Goal: Information Seeking & Learning: Learn about a topic

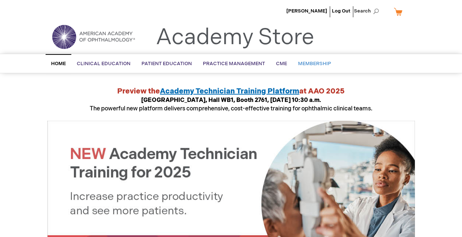
click at [301, 61] on span "Membership" at bounding box center [314, 64] width 33 height 6
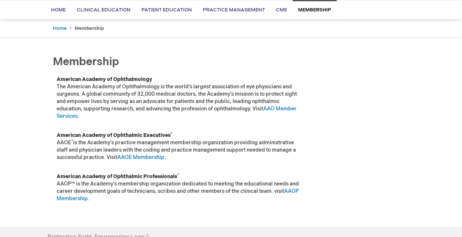
scroll to position [37, 0]
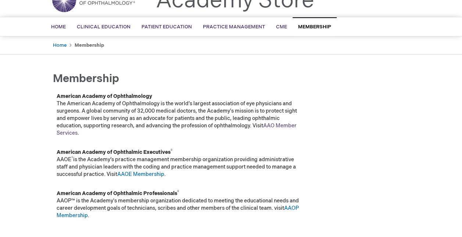
click at [272, 124] on link "AAO Member Services" at bounding box center [177, 129] width 240 height 14
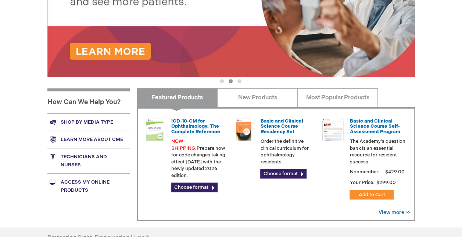
scroll to position [221, 0]
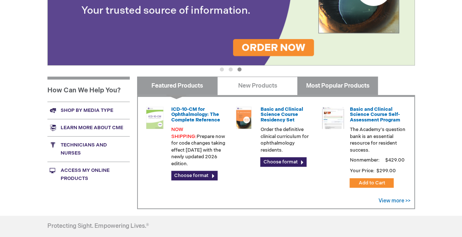
click at [306, 86] on link "Most Popular Products" at bounding box center [338, 86] width 81 height 18
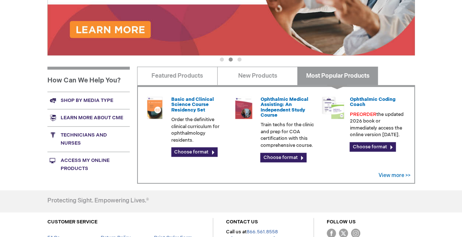
scroll to position [153, 0]
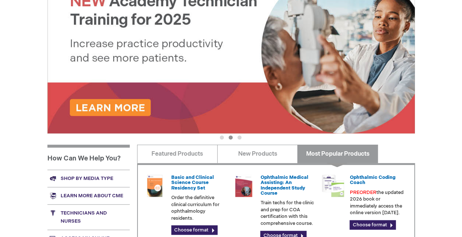
click at [79, 179] on link "Shop by media type" at bounding box center [88, 178] width 82 height 17
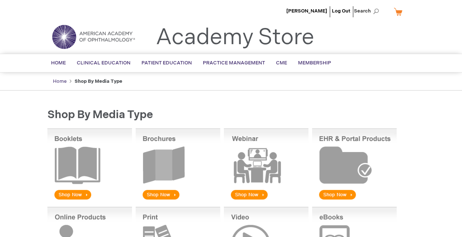
click at [57, 79] on link "Home" at bounding box center [60, 81] width 14 height 6
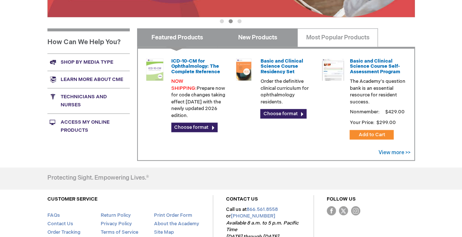
scroll to position [257, 0]
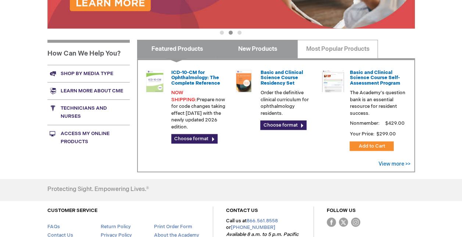
click at [248, 52] on link "New Products" at bounding box center [257, 49] width 81 height 18
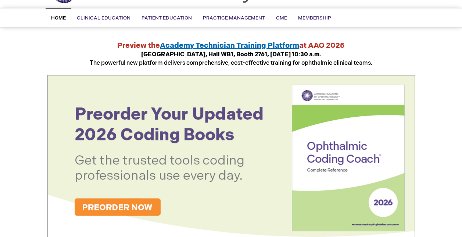
scroll to position [0, 0]
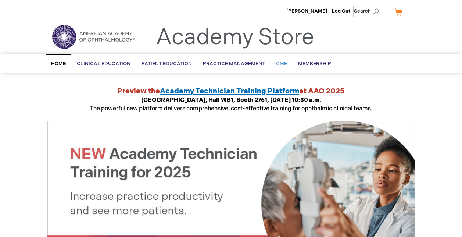
click at [279, 64] on span "CME" at bounding box center [281, 64] width 11 height 6
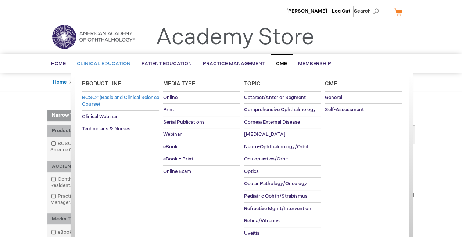
click at [99, 98] on span "BCSC® (Basic and Clinical Science Course)" at bounding box center [120, 101] width 77 height 13
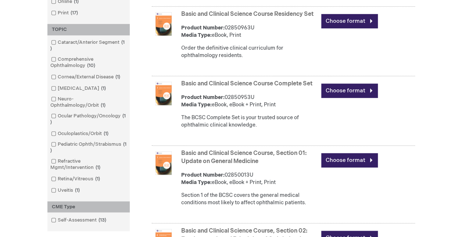
scroll to position [257, 0]
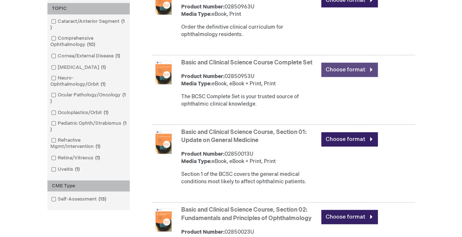
click at [334, 75] on link "Choose format" at bounding box center [349, 70] width 57 height 14
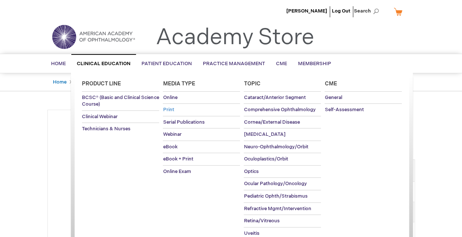
click at [168, 111] on span "Print" at bounding box center [168, 110] width 11 height 6
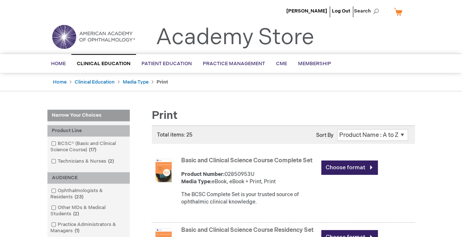
drag, startPoint x: 7, startPoint y: 150, endPoint x: 17, endPoint y: 152, distance: 9.4
